Goal: Navigation & Orientation: Go to known website

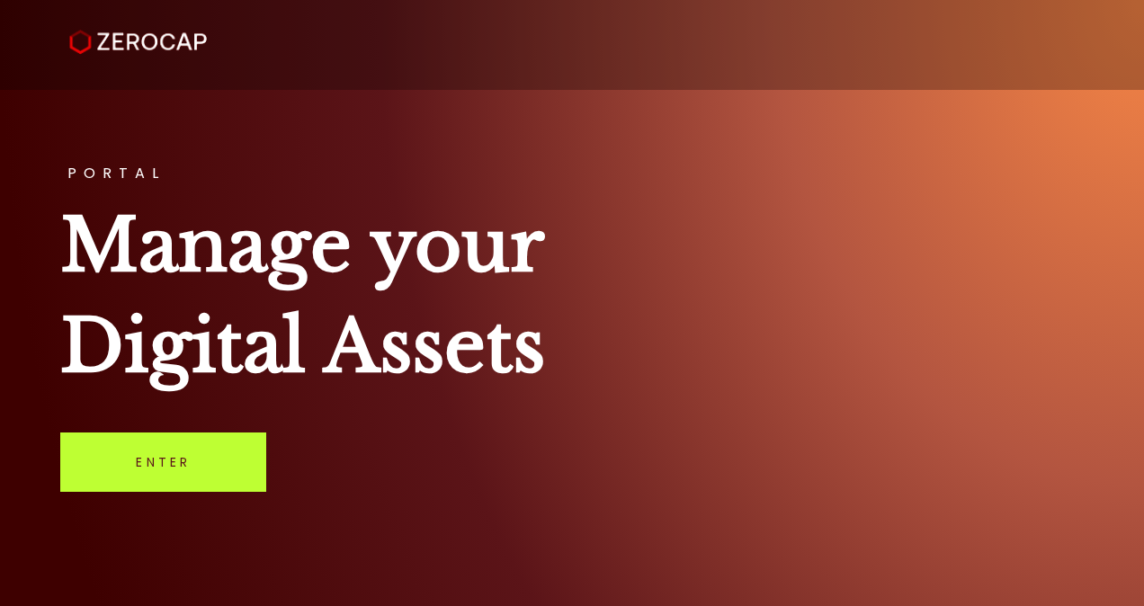
click at [193, 459] on link "Enter" at bounding box center [163, 462] width 206 height 59
